Goal: Transaction & Acquisition: Purchase product/service

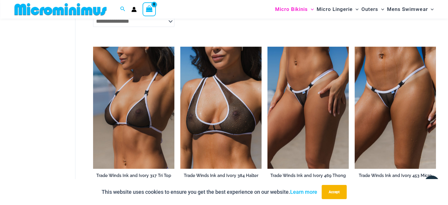
scroll to position [525, 0]
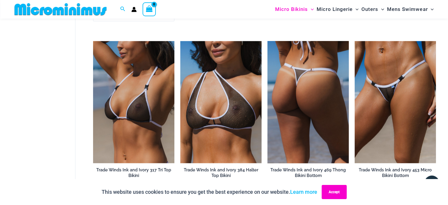
click at [330, 189] on button "Accept" at bounding box center [333, 192] width 25 height 14
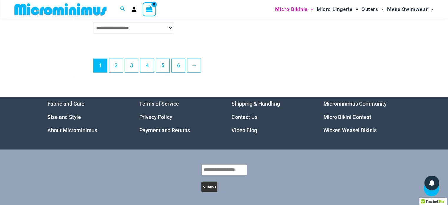
scroll to position [1614, 0]
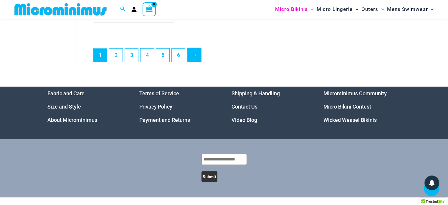
click at [194, 59] on link "→" at bounding box center [194, 55] width 14 height 14
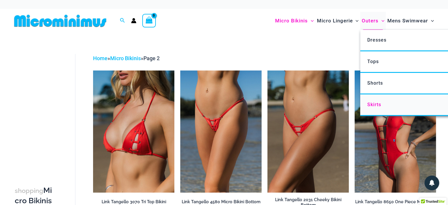
drag, startPoint x: 376, startPoint y: 104, endPoint x: 371, endPoint y: 103, distance: 4.4
click at [376, 105] on span "Skirts" at bounding box center [374, 105] width 14 height 6
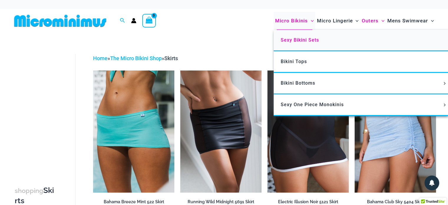
click at [300, 41] on span "Sexy Bikini Sets" at bounding box center [299, 40] width 38 height 6
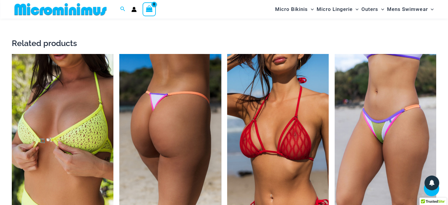
scroll to position [789, 0]
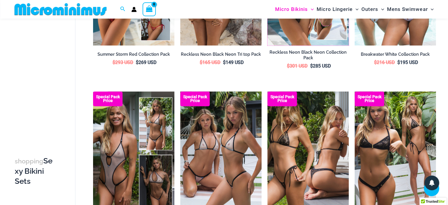
scroll to position [643, 0]
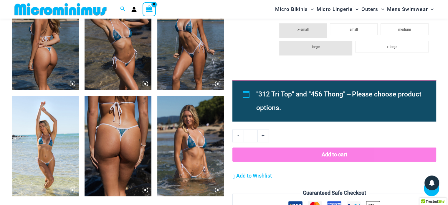
scroll to position [525, 0]
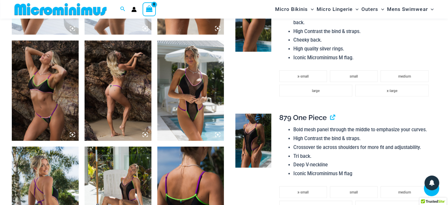
scroll to position [760, 0]
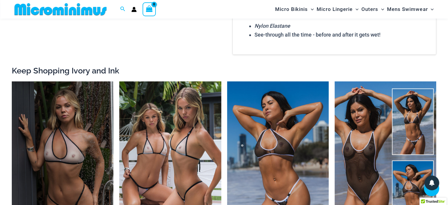
scroll to position [1055, 0]
